Goal: Information Seeking & Learning: Learn about a topic

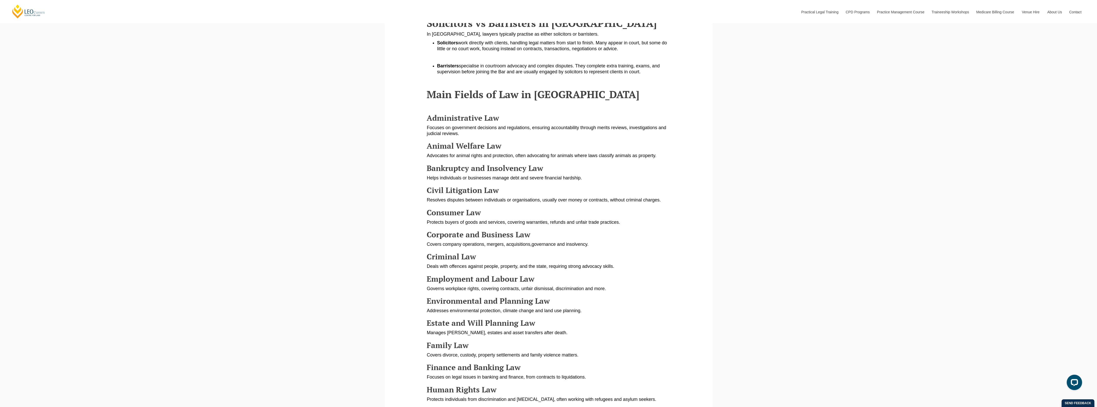
scroll to position [448, 0]
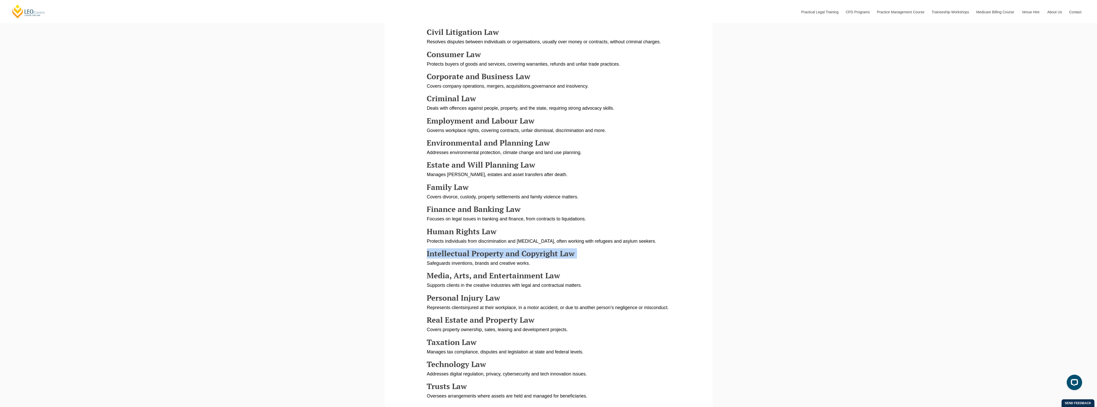
drag, startPoint x: 426, startPoint y: 256, endPoint x: 580, endPoint y: 252, distance: 154.0
click at [580, 252] on section "Explore different types of law in Australia, from criminal and family to corpor…" at bounding box center [548, 145] width 320 height 781
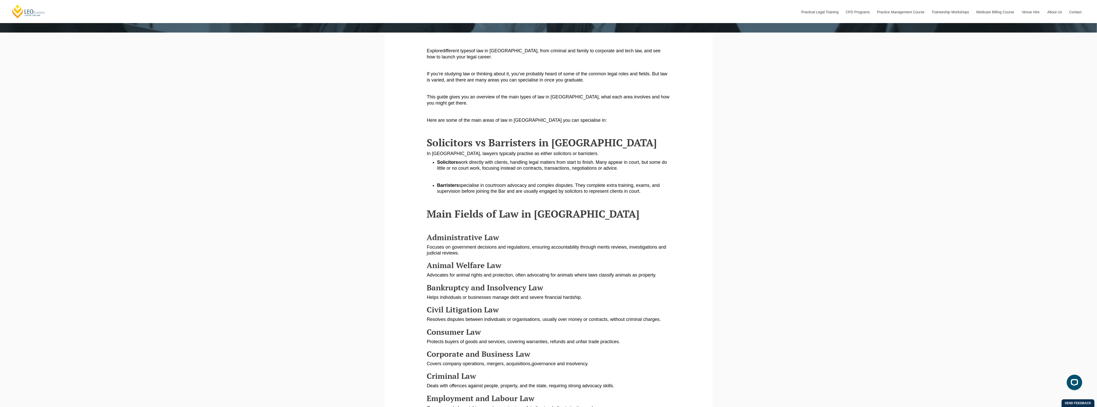
scroll to position [128, 0]
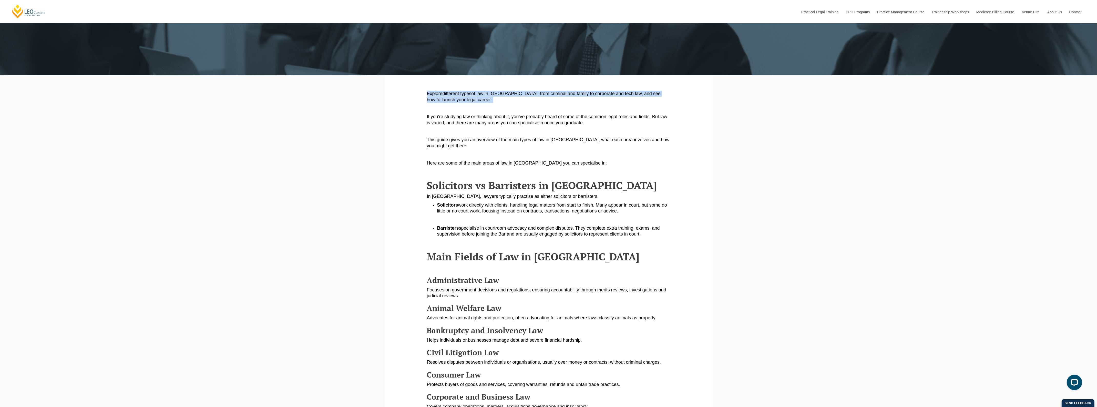
drag, startPoint x: 520, startPoint y: 99, endPoint x: 425, endPoint y: 92, distance: 95.9
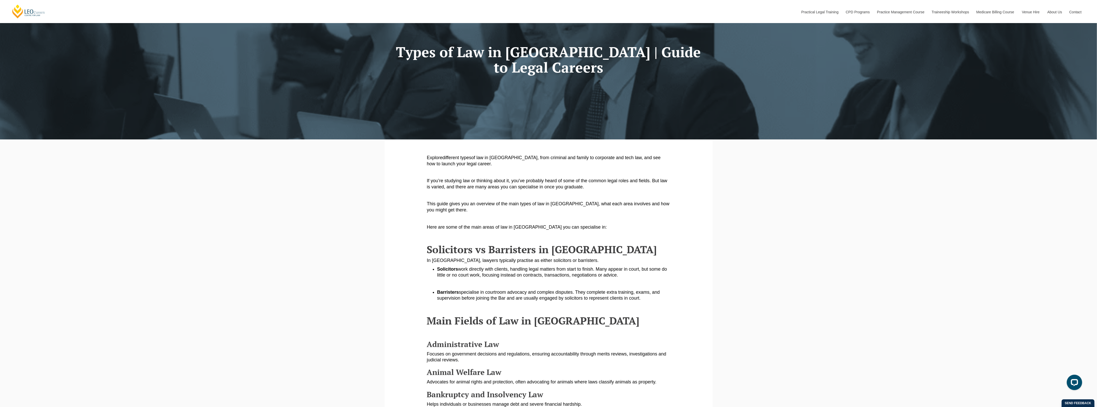
click at [647, 310] on p at bounding box center [548, 307] width 243 height 6
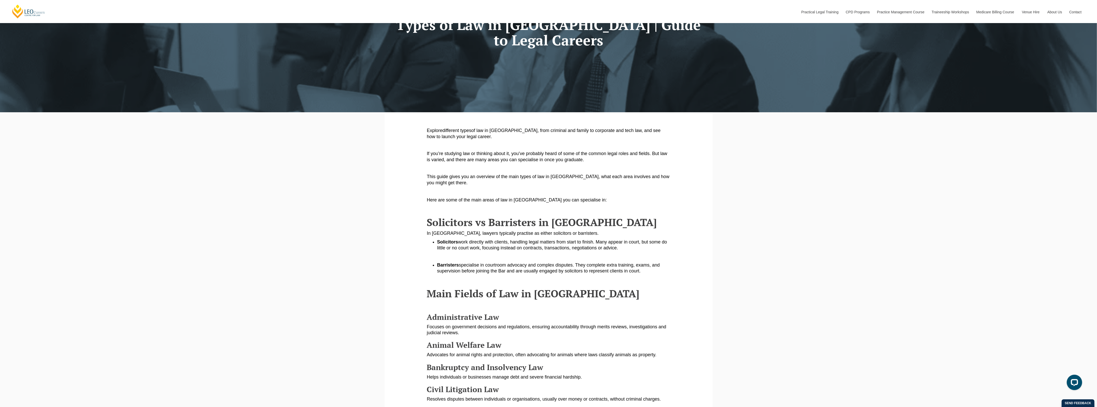
scroll to position [128, 0]
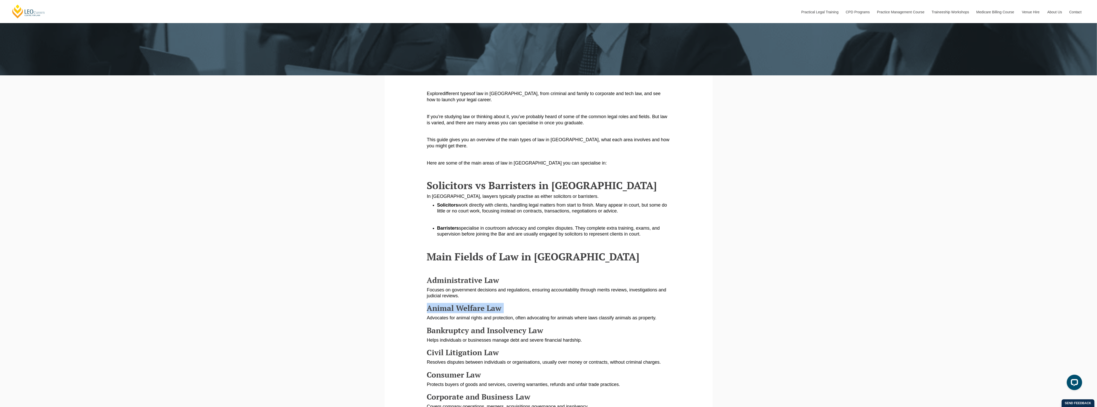
drag, startPoint x: 429, startPoint y: 308, endPoint x: 510, endPoint y: 309, distance: 81.0
click at [510, 309] on h3 "Animal Welfare Law" at bounding box center [548, 308] width 243 height 8
click at [481, 278] on span "Administrative Law" at bounding box center [463, 280] width 73 height 10
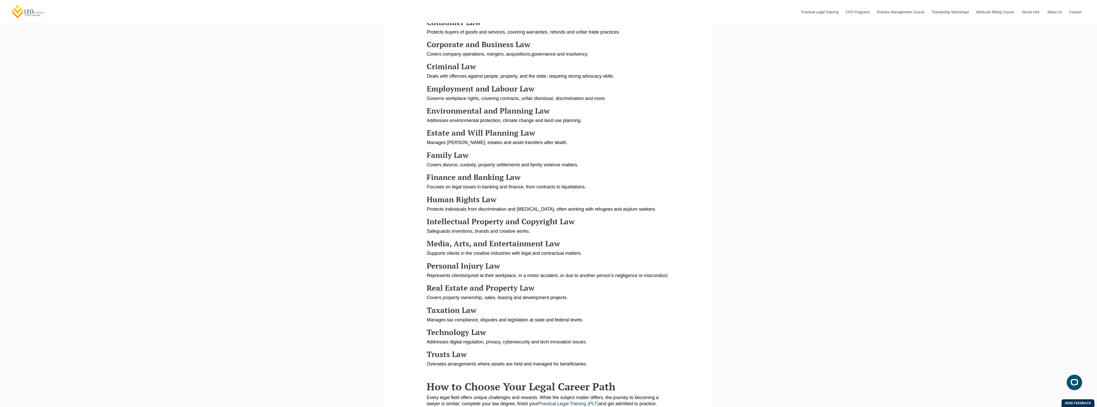
scroll to position [609, 0]
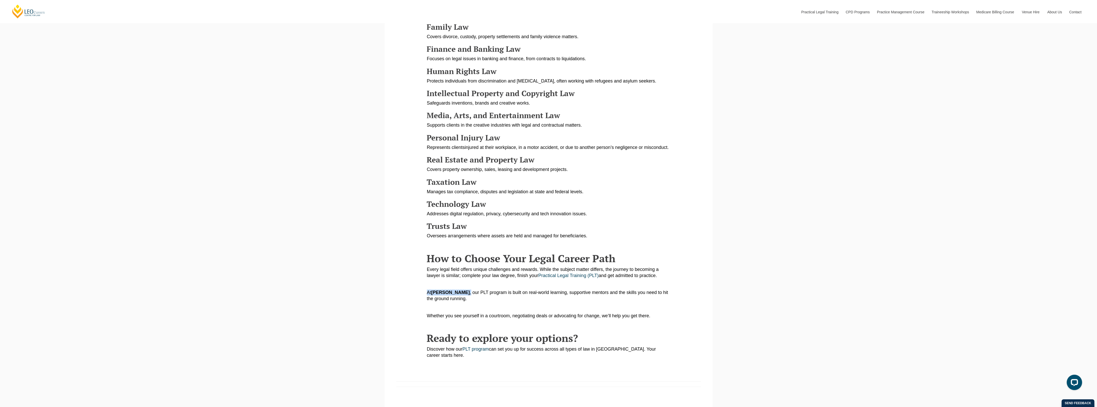
drag, startPoint x: 460, startPoint y: 299, endPoint x: 423, endPoint y: 296, distance: 36.7
click at [446, 301] on span ", our PLT program is built on real-world learning, supportive mentors and the s…" at bounding box center [547, 295] width 241 height 11
drag, startPoint x: 457, startPoint y: 299, endPoint x: 427, endPoint y: 301, distance: 29.8
click at [427, 301] on p "At Leo Cussen , our PLT program is built on real-world learning, supportive men…" at bounding box center [548, 296] width 243 height 12
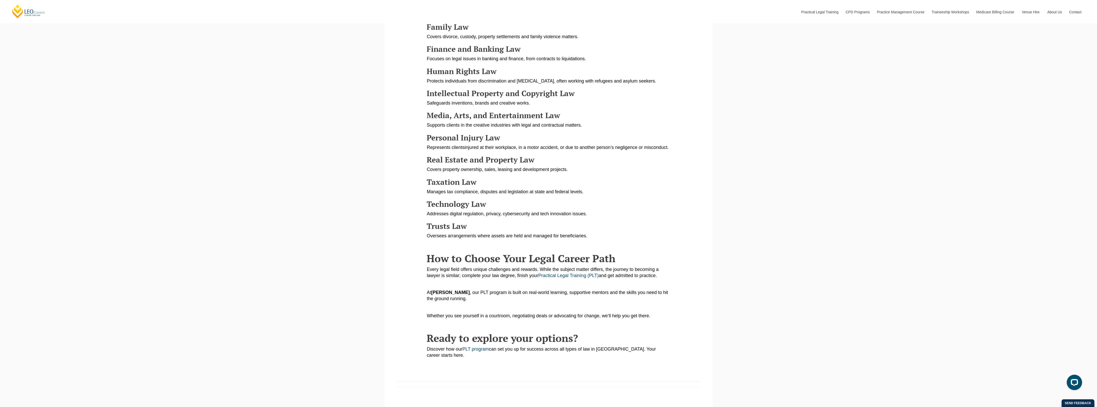
click at [470, 302] on p "At Leo Cussen , our PLT program is built on real-world learning, supportive men…" at bounding box center [548, 296] width 243 height 12
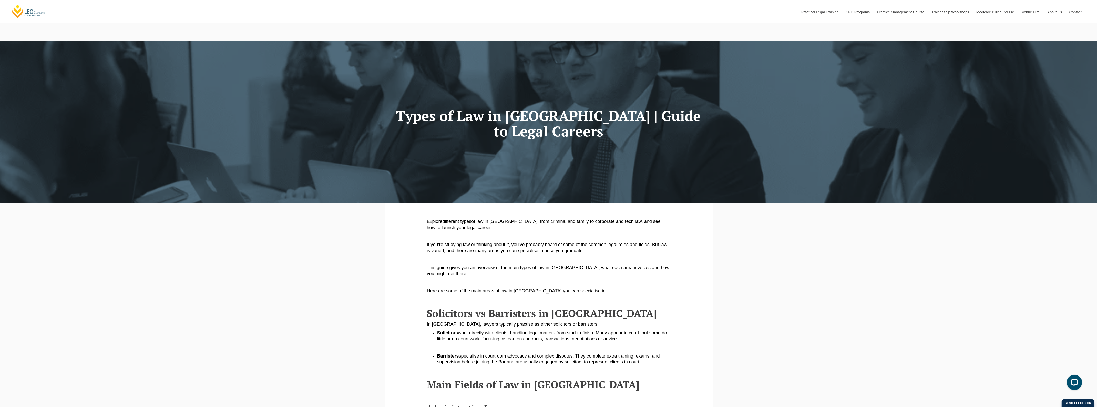
scroll to position [0, 0]
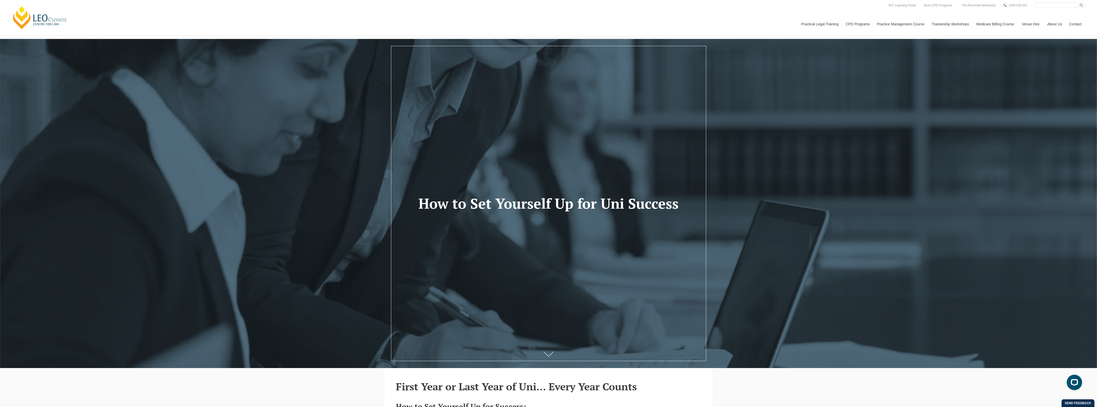
click at [545, 356] on icon at bounding box center [548, 354] width 10 height 5
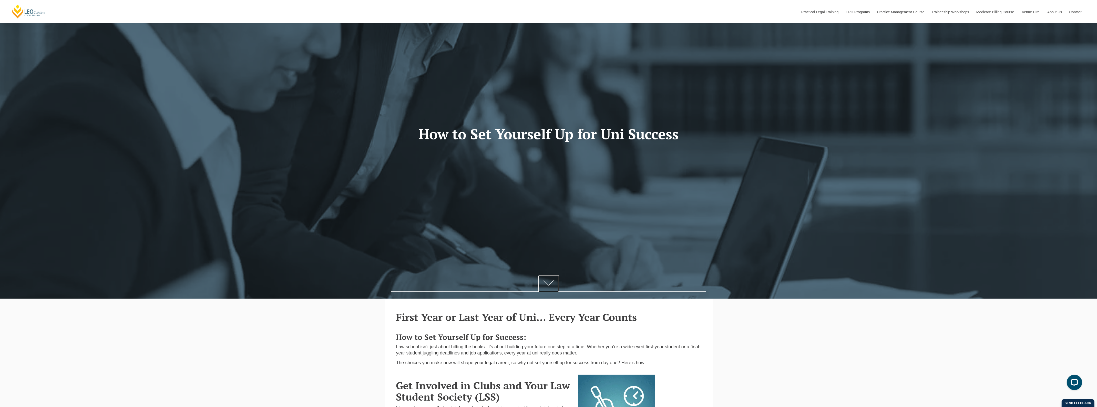
scroll to position [96, 0]
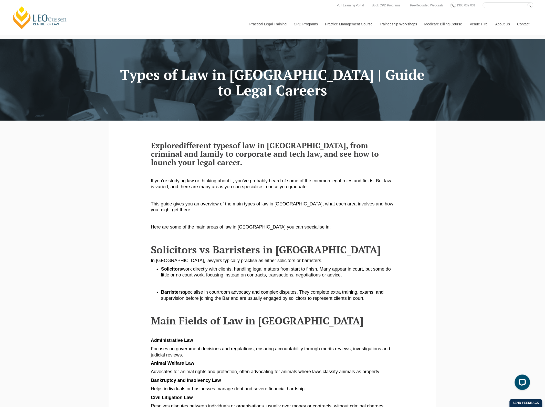
click at [490, 5] on input "Search here" at bounding box center [508, 5] width 51 height 6
type input "inside"
click at [528, 2] on button "submit" at bounding box center [531, 5] width 6 height 6
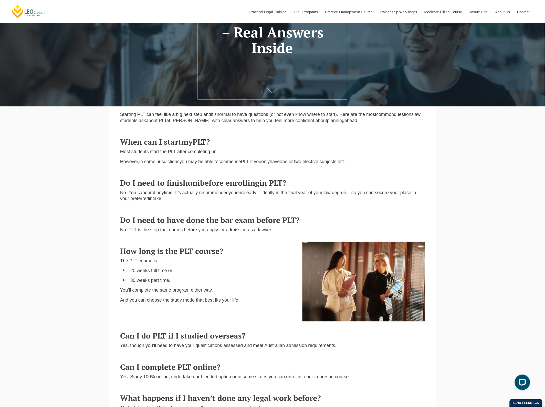
scroll to position [224, 0]
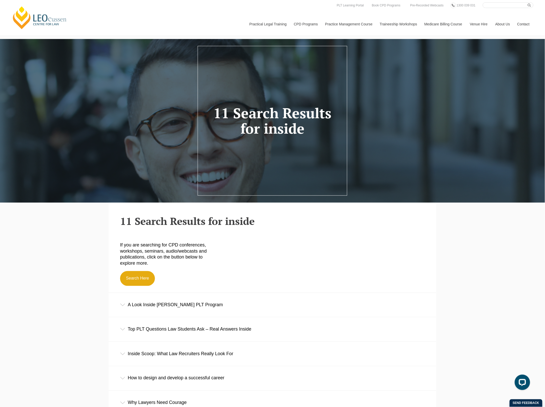
click at [182, 304] on div "A Look Inside Leo Cussen’s PLT Program" at bounding box center [273, 305] width 328 height 24
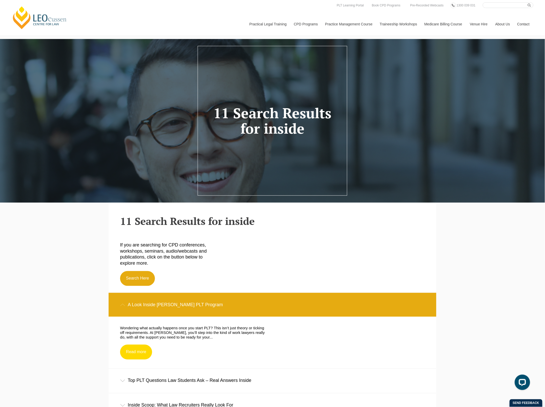
click at [142, 353] on link "Read more" at bounding box center [136, 351] width 32 height 15
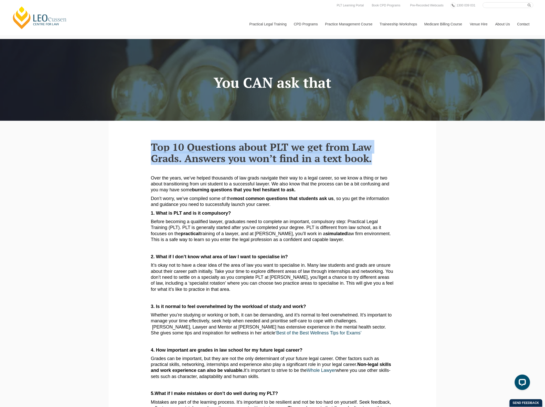
drag, startPoint x: 152, startPoint y: 147, endPoint x: 399, endPoint y: 163, distance: 247.1
click at [399, 163] on section "Top 10 Questions about PLT we get from Law Grads. Answers you won’t find in a t…" at bounding box center [272, 390] width 320 height 539
copy strong "Top 10 Questions about PLT we get from Law Grads. Answers you won’t find in a t…"
